Goal: Check status: Check status

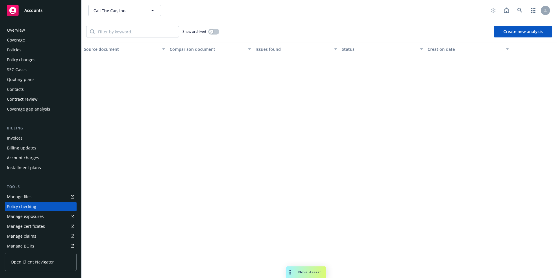
scroll to position [58, 0]
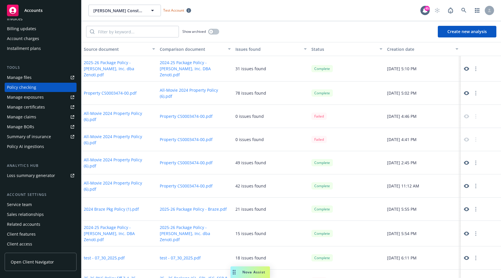
scroll to position [130, 0]
click at [464, 67] on icon at bounding box center [466, 69] width 5 height 4
